Goal: Information Seeking & Learning: Learn about a topic

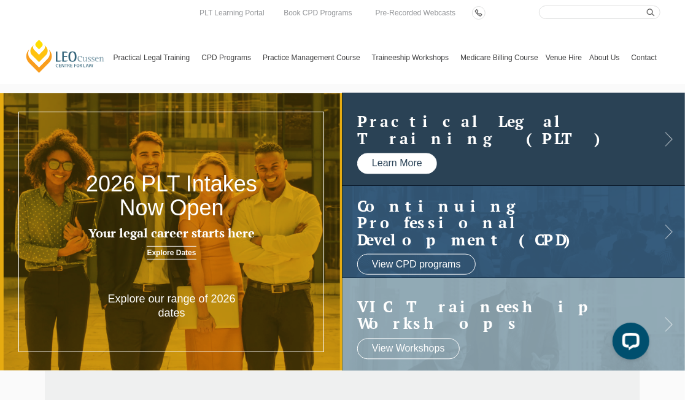
click at [417, 163] on link "Learn More" at bounding box center [397, 163] width 80 height 21
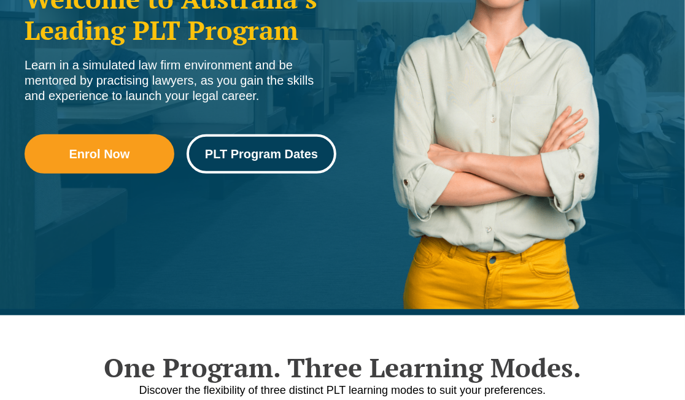
click at [285, 153] on span "PLT Program Dates" at bounding box center [261, 154] width 113 height 12
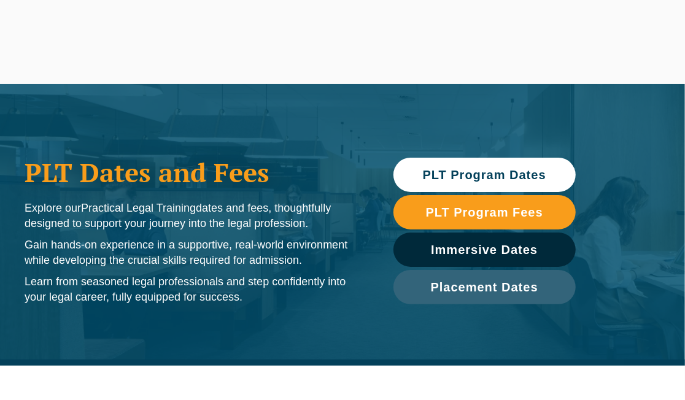
click at [513, 176] on span "PLT Program Dates" at bounding box center [484, 175] width 123 height 12
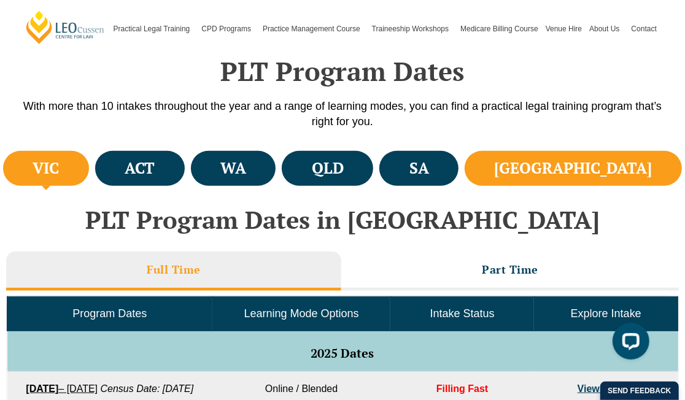
click at [599, 179] on li "NSW" at bounding box center [572, 168] width 217 height 35
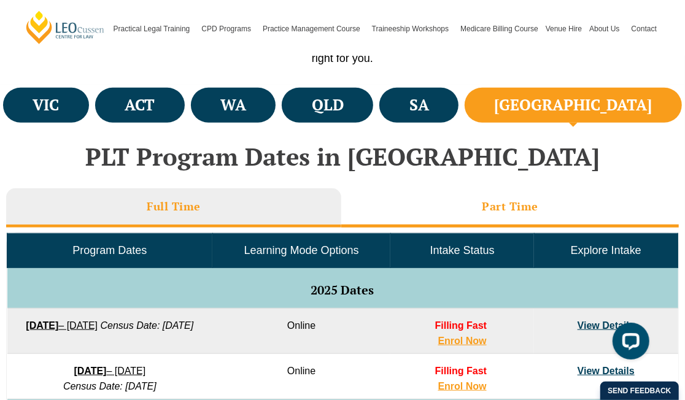
scroll to position [501, 0]
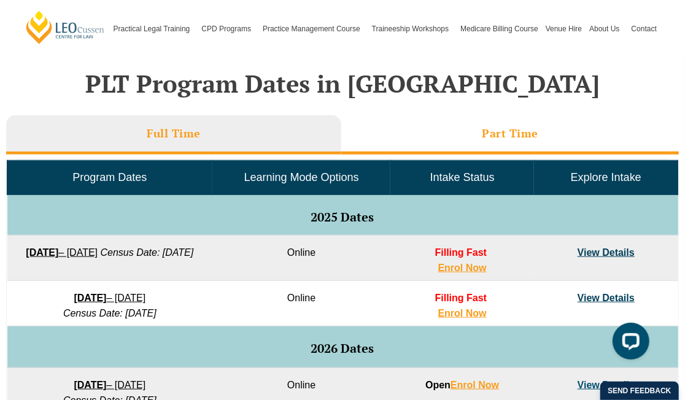
click at [510, 133] on h3 "Part Time" at bounding box center [510, 133] width 56 height 14
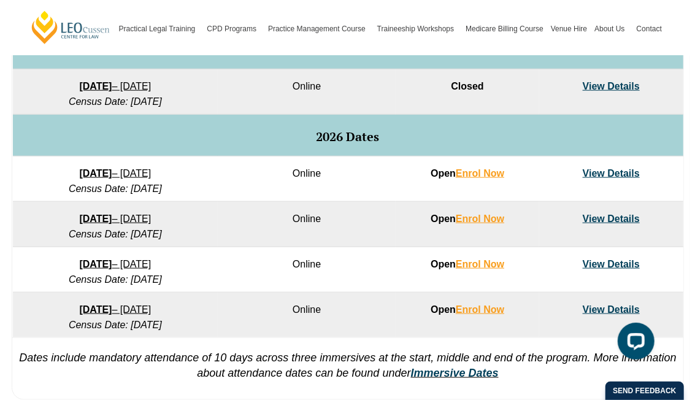
scroll to position [638, 0]
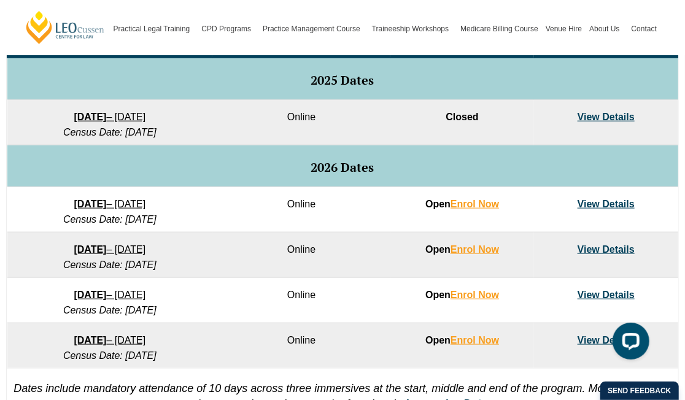
click at [588, 204] on link "View Details" at bounding box center [605, 204] width 57 height 10
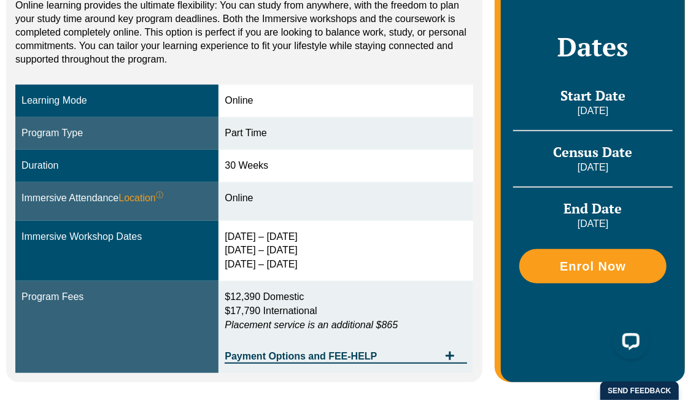
click at [325, 230] on div "[DATE] – [DATE] [DATE] – [DATE] [DATE] – [DATE]" at bounding box center [346, 251] width 242 height 42
drag, startPoint x: 227, startPoint y: 220, endPoint x: 319, endPoint y: 253, distance: 98.0
click at [319, 253] on td "10 – 13 Feb 2026 3 – 5 Jun 2026 12 – 14 Aug 2026" at bounding box center [345, 251] width 255 height 61
click at [318, 250] on div "10 – 13 Feb 2026 3 – 5 Jun 2026 12 – 14 Aug 2026" at bounding box center [346, 251] width 242 height 42
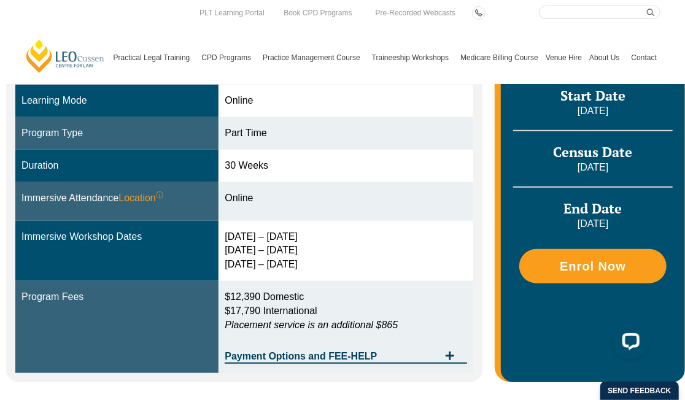
click at [422, 390] on div "Online Online learning provides the ultimate flexibility: You can study from an…" at bounding box center [342, 160] width 685 height 517
